Goal: Book appointment/travel/reservation

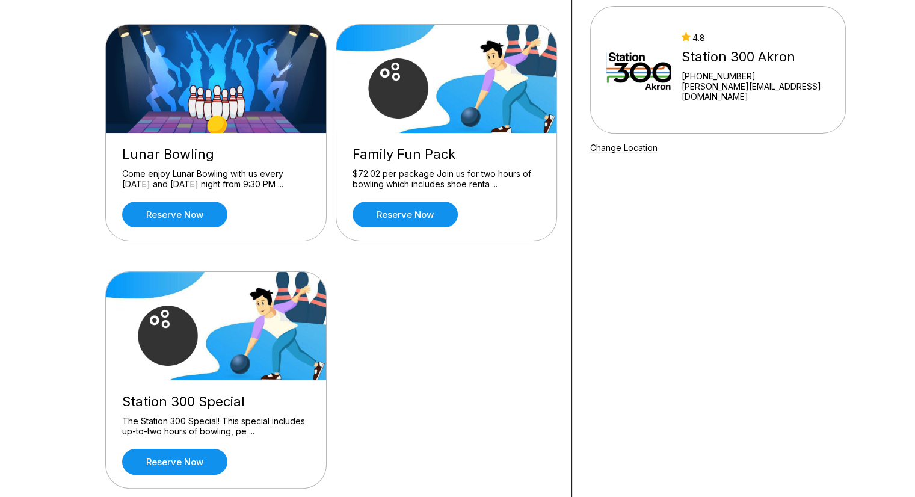
scroll to position [181, 0]
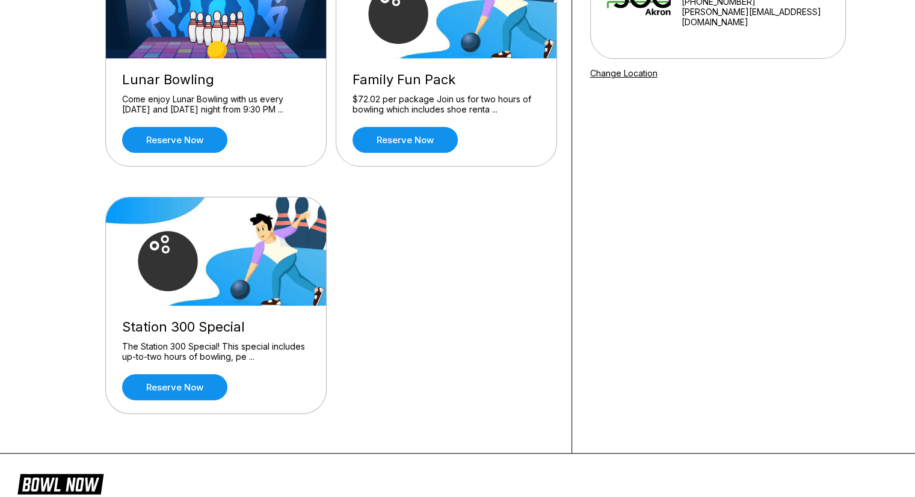
click at [266, 351] on div "The Station 300 Special! This special includes up-to-two hours of bowling, pe .…" at bounding box center [216, 351] width 188 height 21
click at [273, 344] on div "The Station 300 Special! This special includes up-to-two hours of bowling, pe .…" at bounding box center [216, 351] width 188 height 21
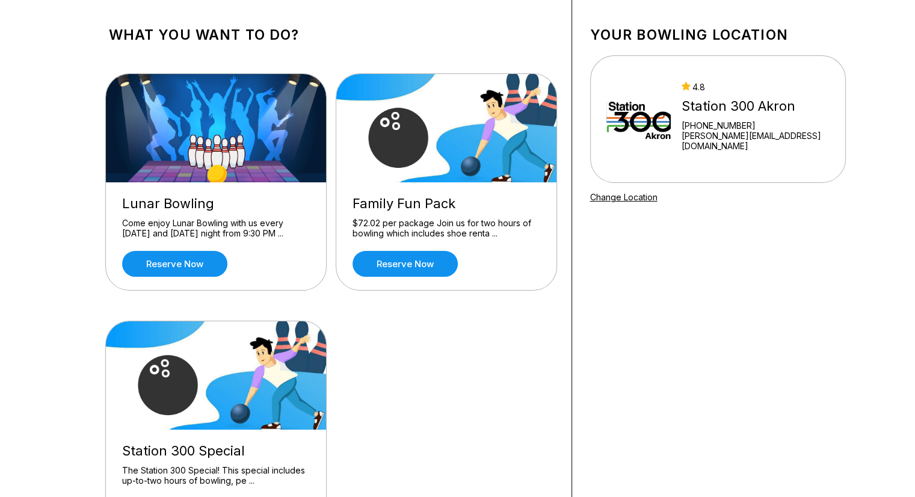
scroll to position [0, 0]
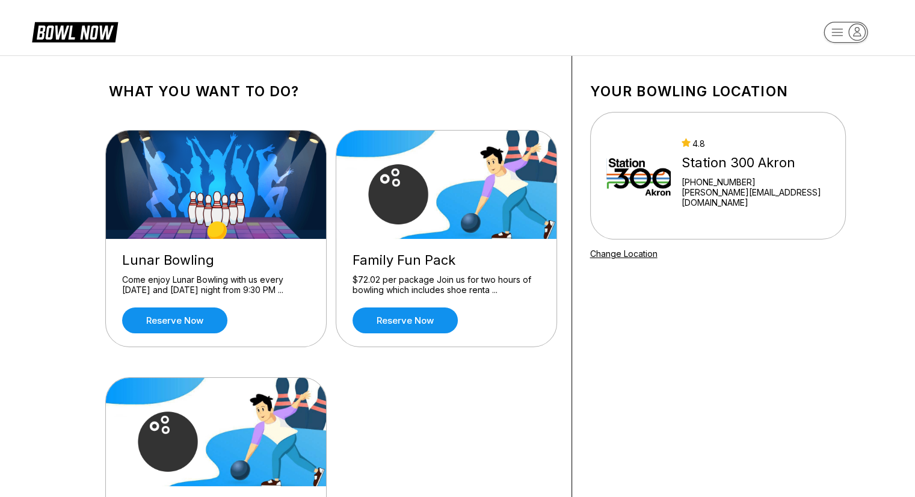
click at [73, 29] on icon at bounding box center [75, 31] width 86 height 23
click at [837, 36] on icon "button" at bounding box center [846, 33] width 66 height 24
click at [660, 64] on div "Your bowling location 4.8 Station 300 Akron [PHONE_NUMBER] [PERSON_NAME][EMAIL_…" at bounding box center [718, 345] width 292 height 578
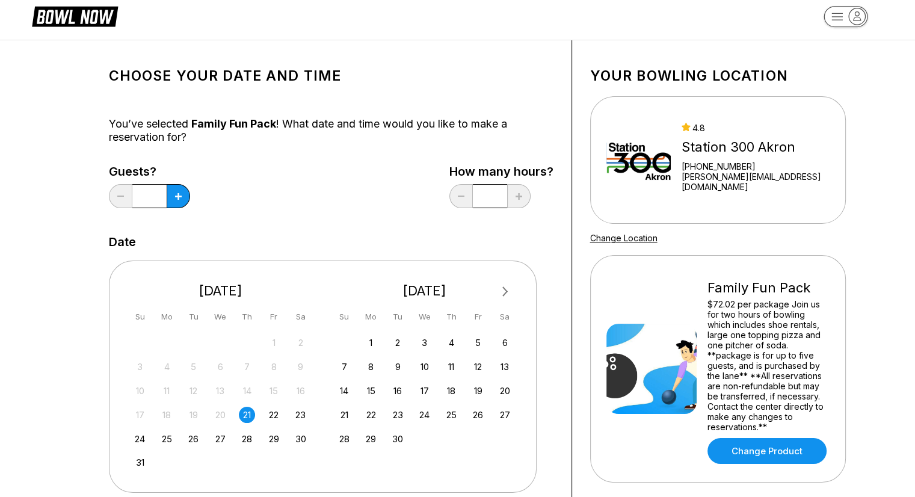
scroll to position [60, 0]
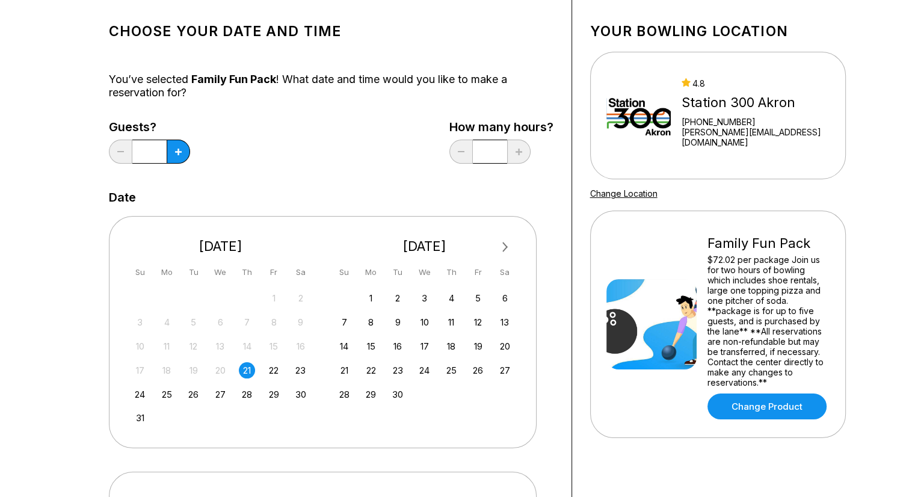
click at [247, 370] on div "21" at bounding box center [247, 370] width 16 height 16
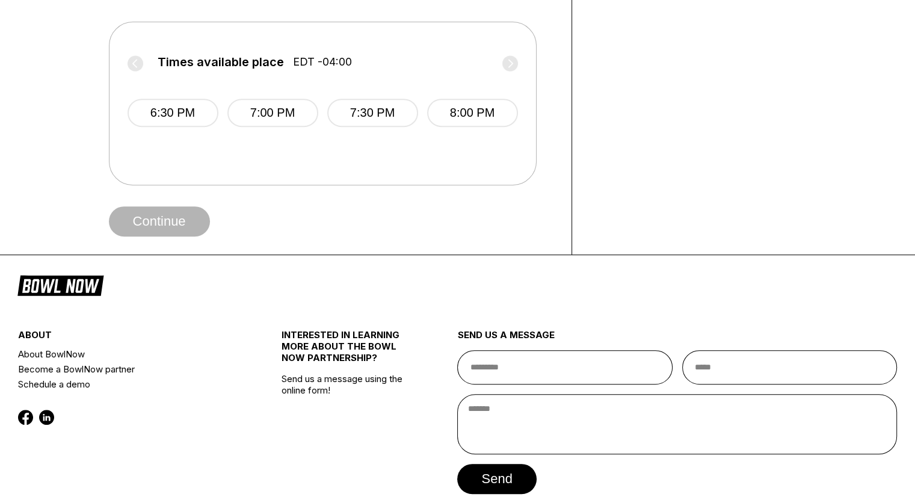
scroll to position [421, 0]
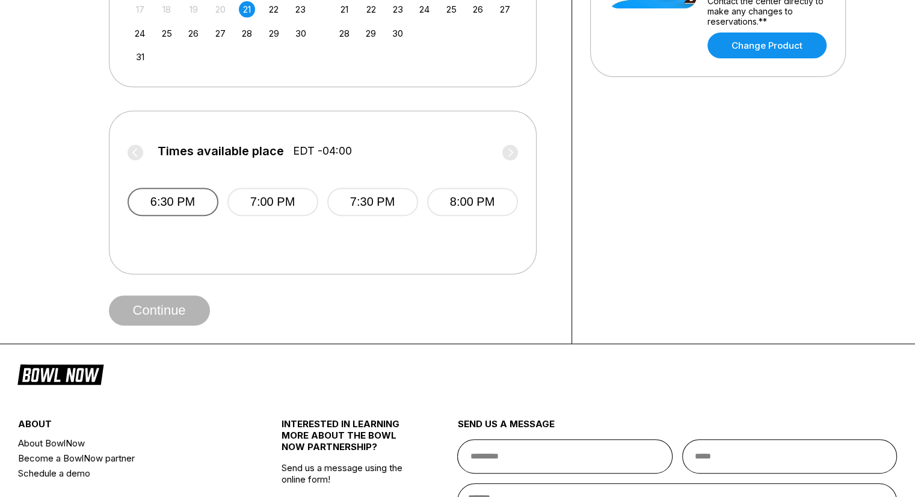
click at [179, 206] on button "6:30 PM" at bounding box center [173, 202] width 91 height 28
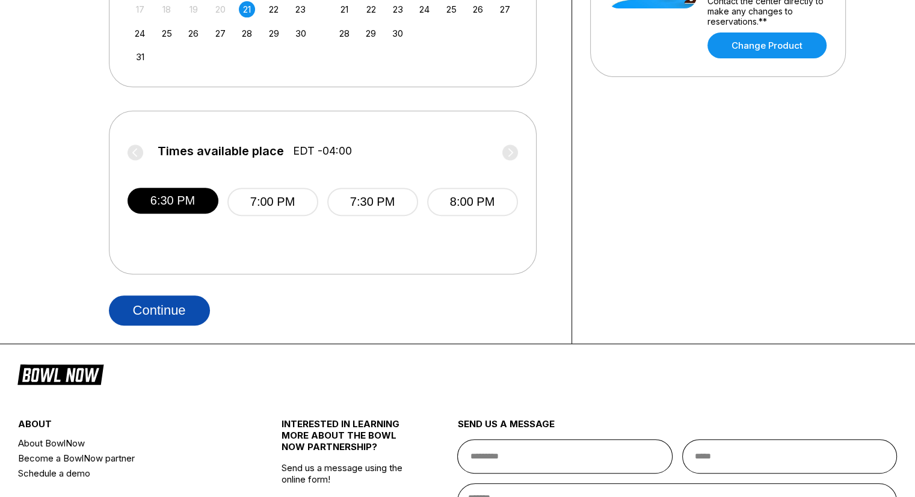
click at [179, 312] on button "Continue" at bounding box center [159, 310] width 101 height 30
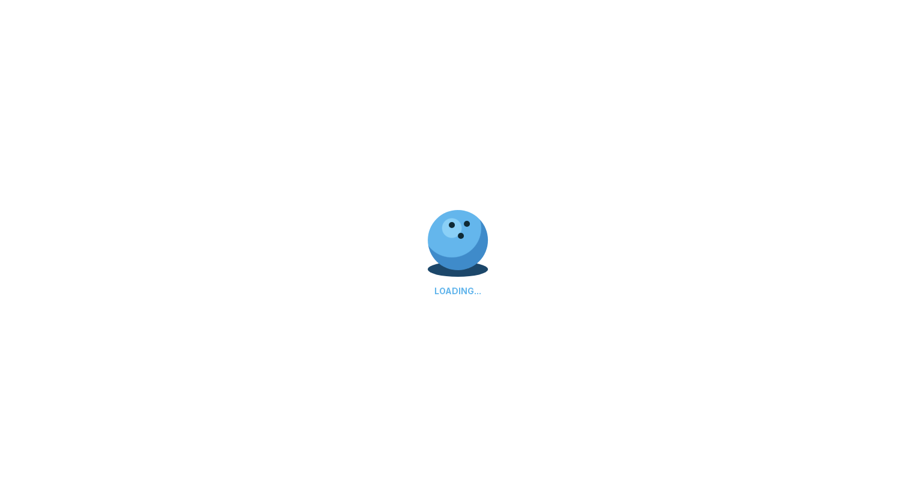
select select "**"
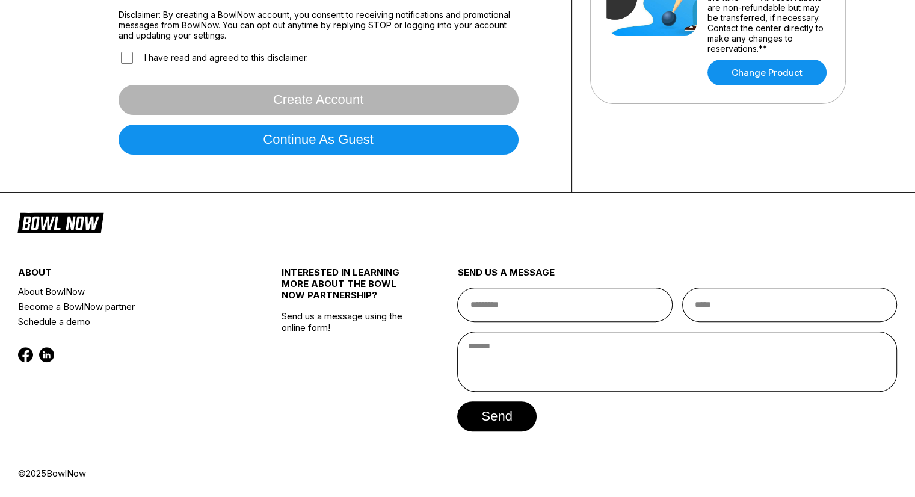
scroll to position [0, 0]
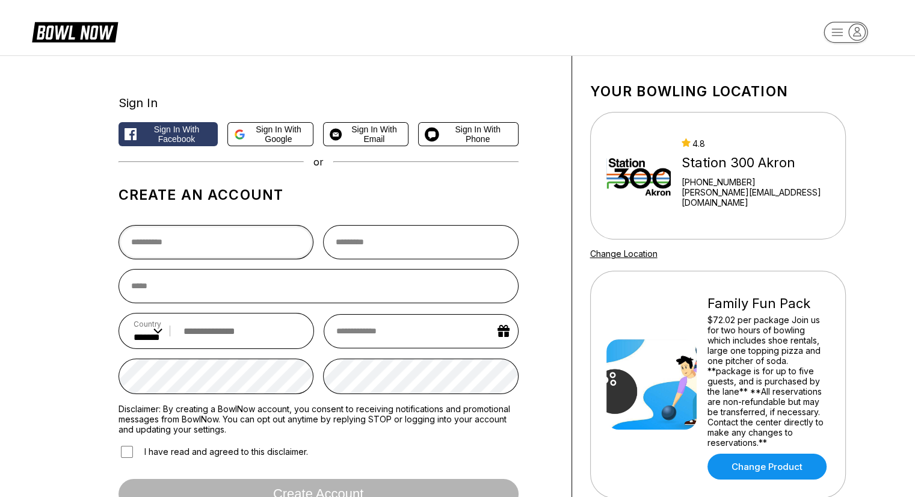
click at [176, 241] on input "text" at bounding box center [217, 242] width 196 height 34
click at [82, 250] on div "Sign In Sign in with Facebook Sign in with Google Sign in with Email Sign in wi…" at bounding box center [458, 321] width 782 height 530
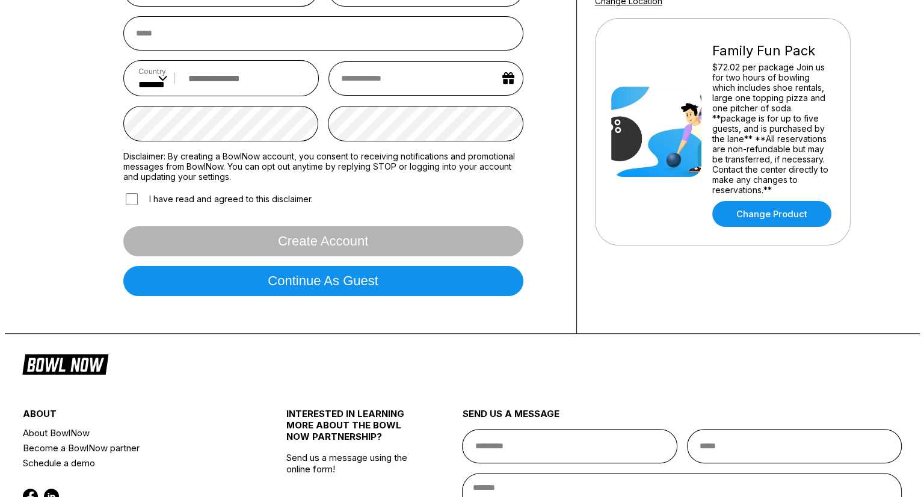
scroll to position [181, 0]
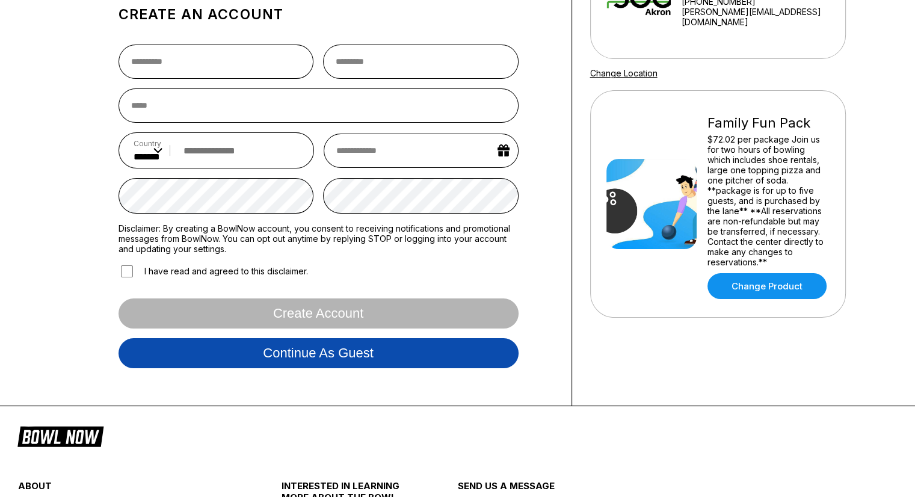
click at [339, 365] on button "Continue as guest" at bounding box center [319, 353] width 400 height 30
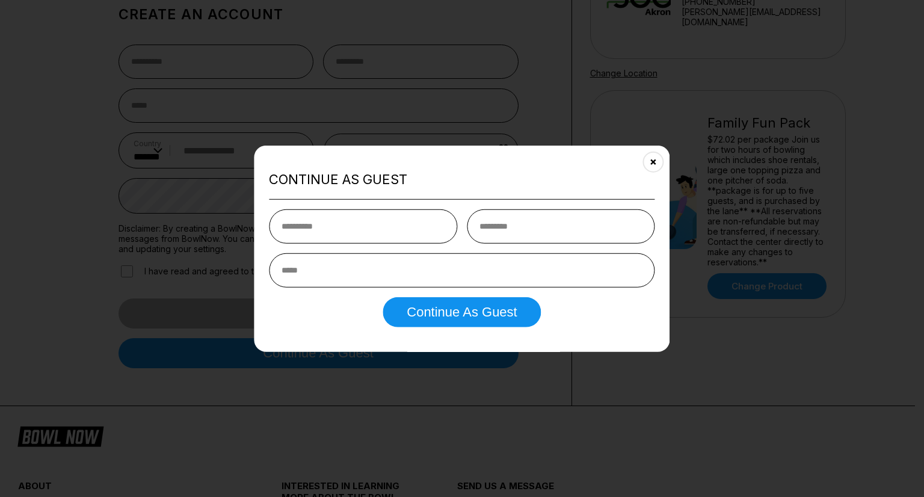
click at [348, 218] on input "text" at bounding box center [363, 226] width 188 height 34
type input "*****"
click at [351, 271] on input "email" at bounding box center [462, 270] width 386 height 34
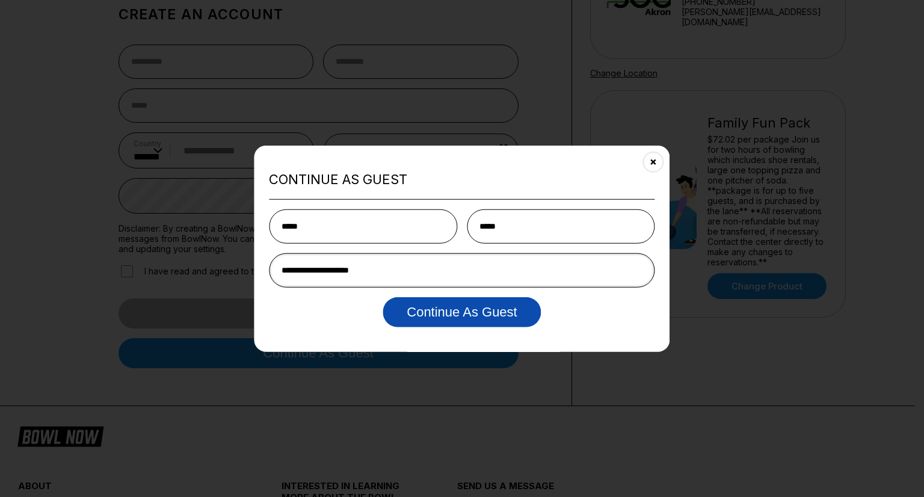
type input "**********"
click at [435, 323] on button "Continue as Guest" at bounding box center [462, 312] width 158 height 30
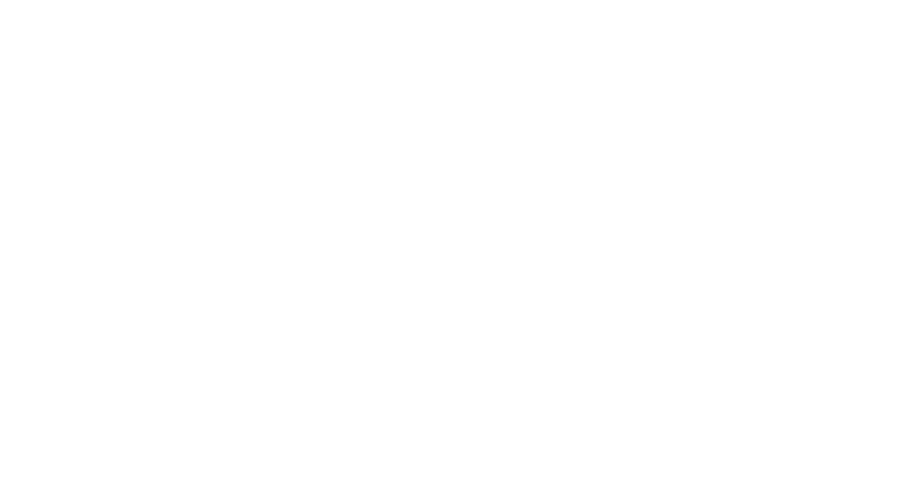
scroll to position [0, 0]
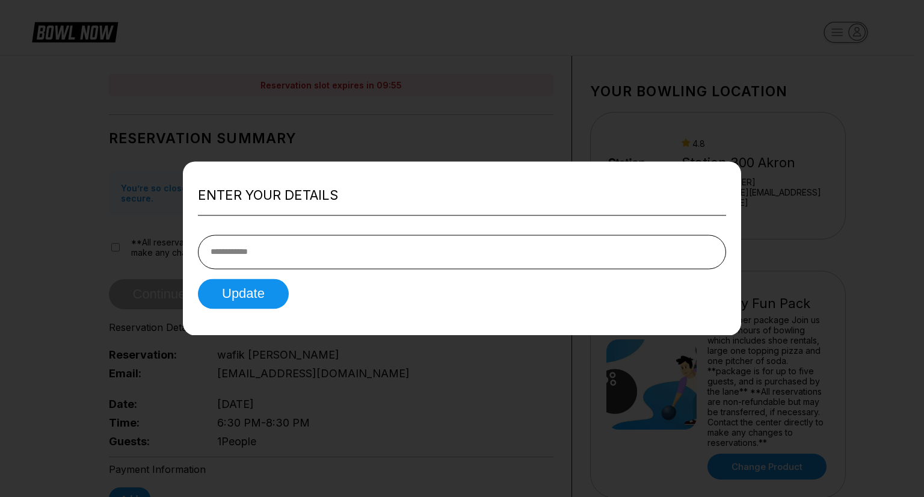
click at [329, 256] on input "tel" at bounding box center [462, 252] width 528 height 34
type input "**********"
click at [247, 292] on button "Update" at bounding box center [243, 294] width 91 height 30
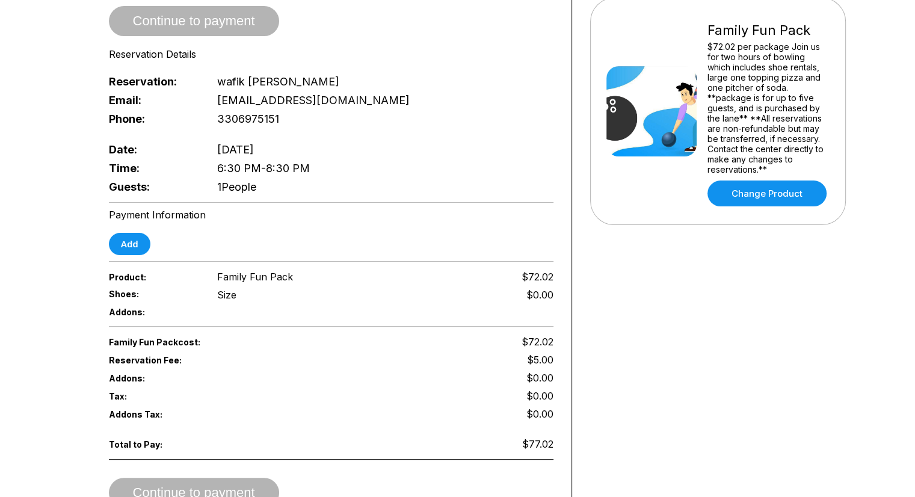
scroll to position [301, 0]
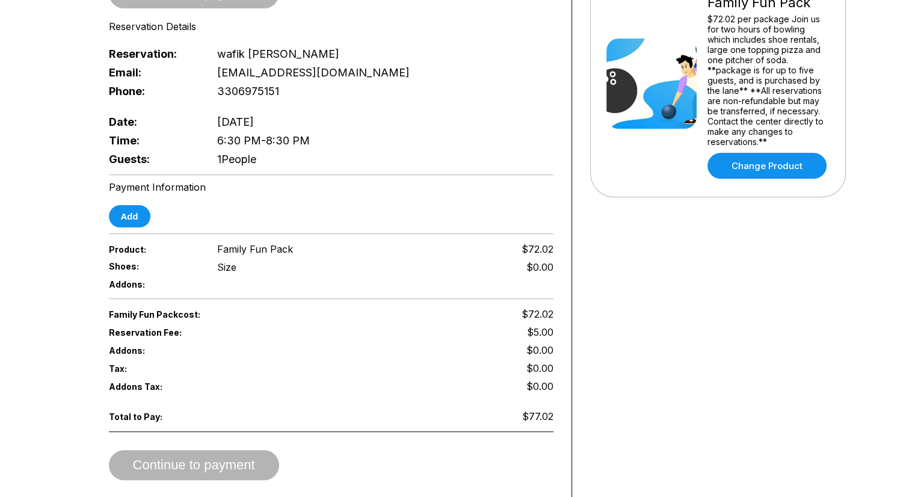
click at [229, 261] on div "Size" at bounding box center [226, 267] width 19 height 12
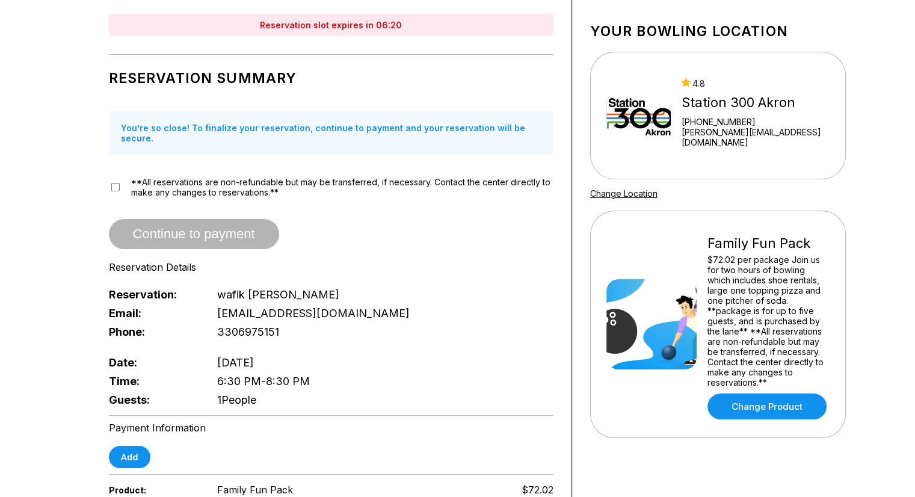
scroll to position [0, 0]
